Goal: Entertainment & Leisure: Consume media (video, audio)

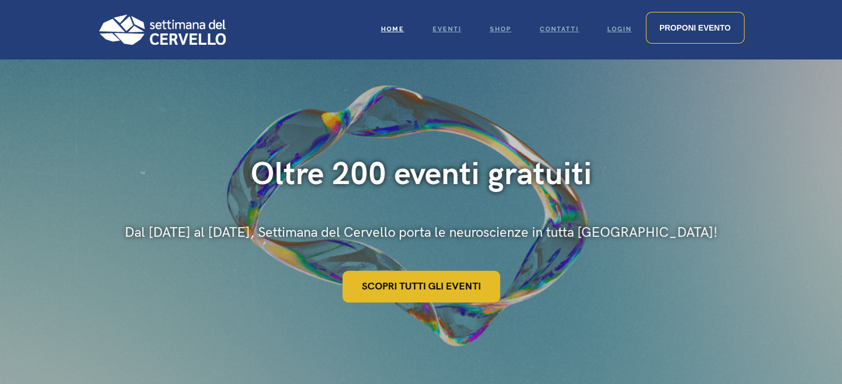
click at [447, 287] on link "Scopri tutti gli eventi" at bounding box center [421, 287] width 158 height 32
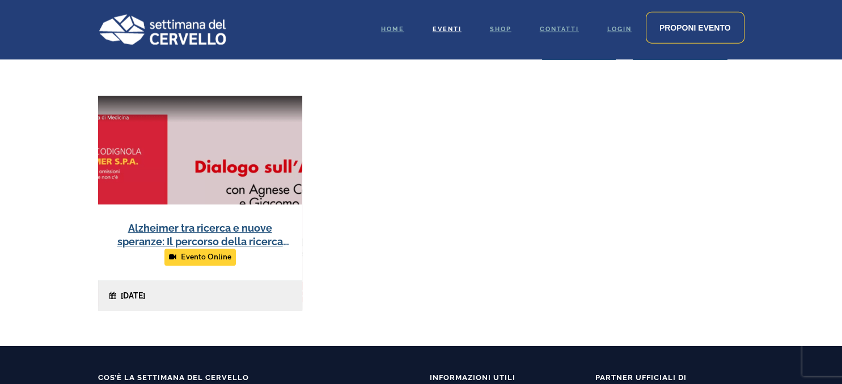
scroll to position [438, 0]
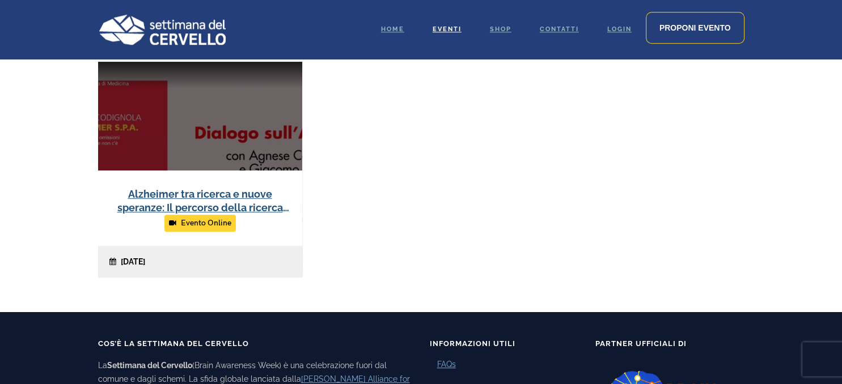
click at [230, 198] on link at bounding box center [200, 169] width 204 height 215
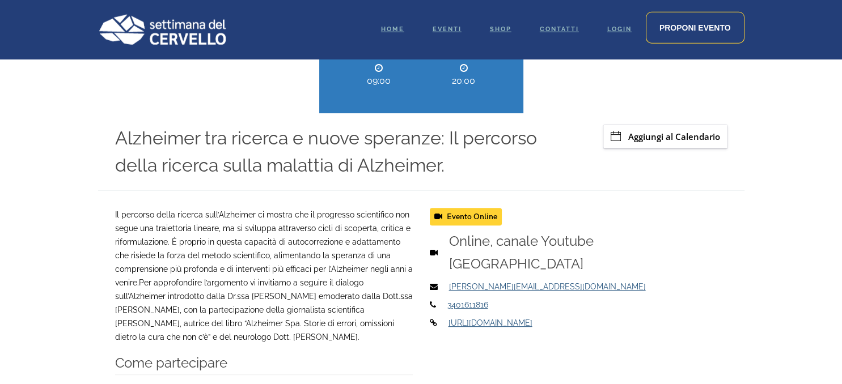
scroll to position [432, 0]
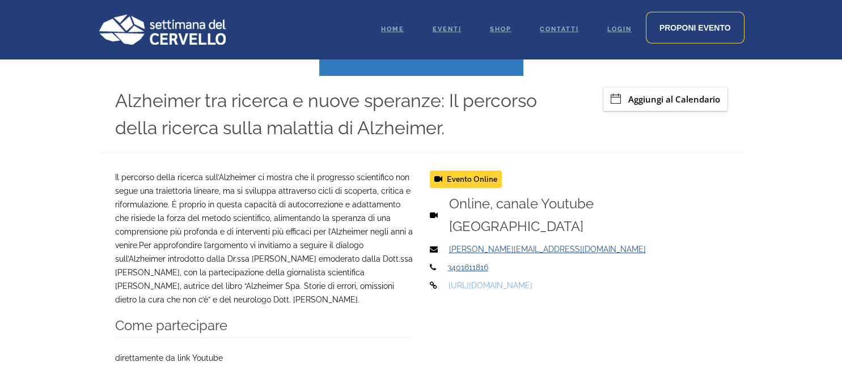
click at [475, 287] on link "https://youtu.be/R5uDsqXudhc" at bounding box center [490, 285] width 84 height 9
